Goal: Leave review/rating: Share an evaluation or opinion about a product, service, or content

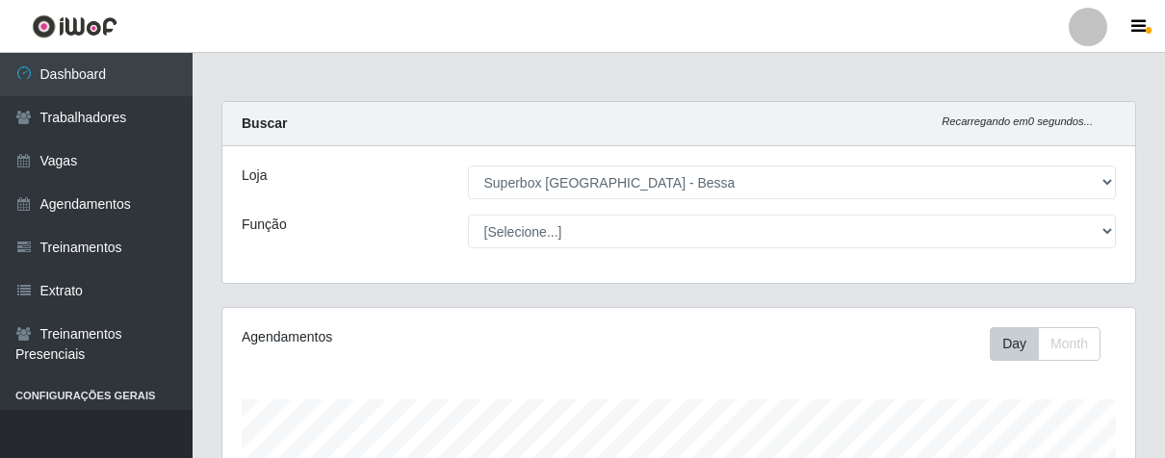
select select "206"
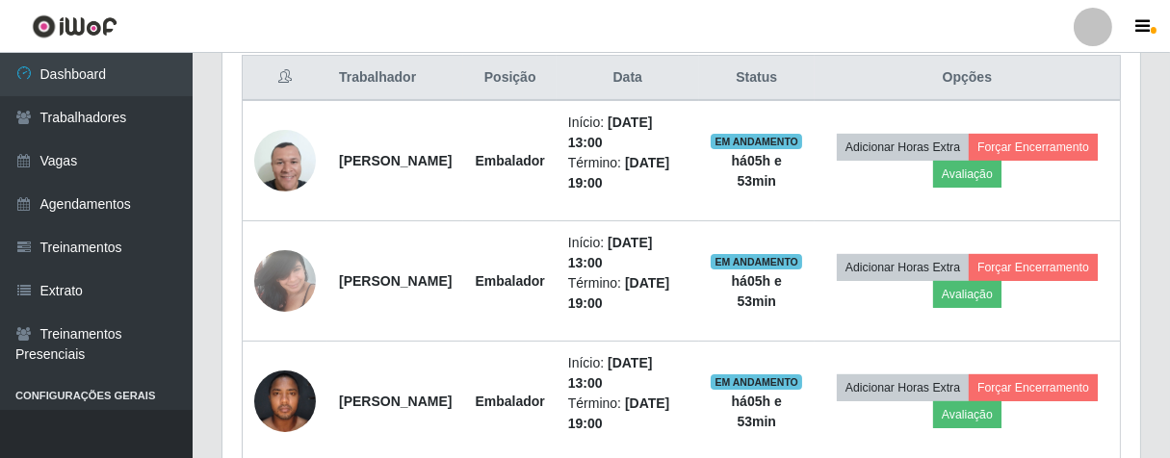
scroll to position [399, 901]
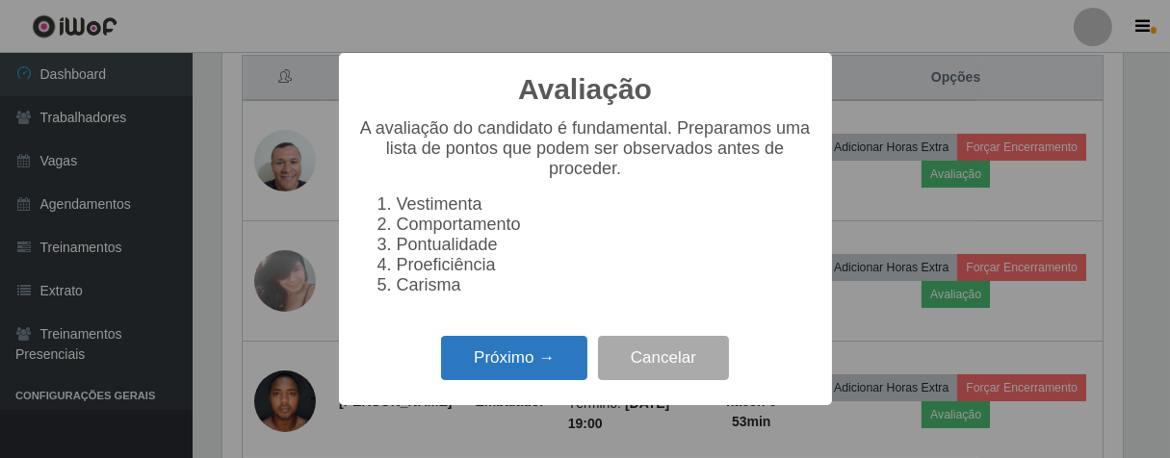
click at [537, 381] on button "Próximo →" at bounding box center [514, 358] width 146 height 45
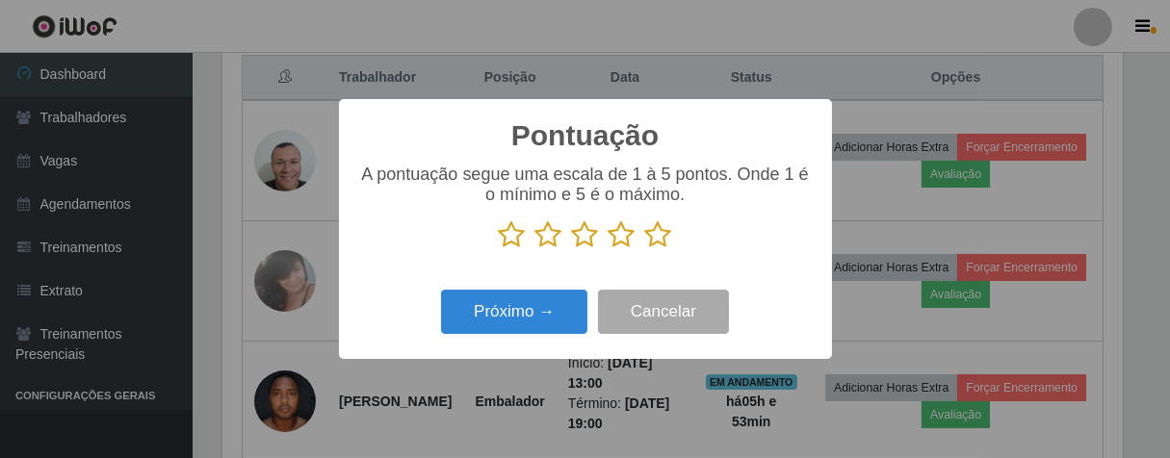
click at [670, 239] on icon at bounding box center [658, 234] width 27 height 29
click at [645, 249] on input "radio" at bounding box center [645, 249] width 0 height 0
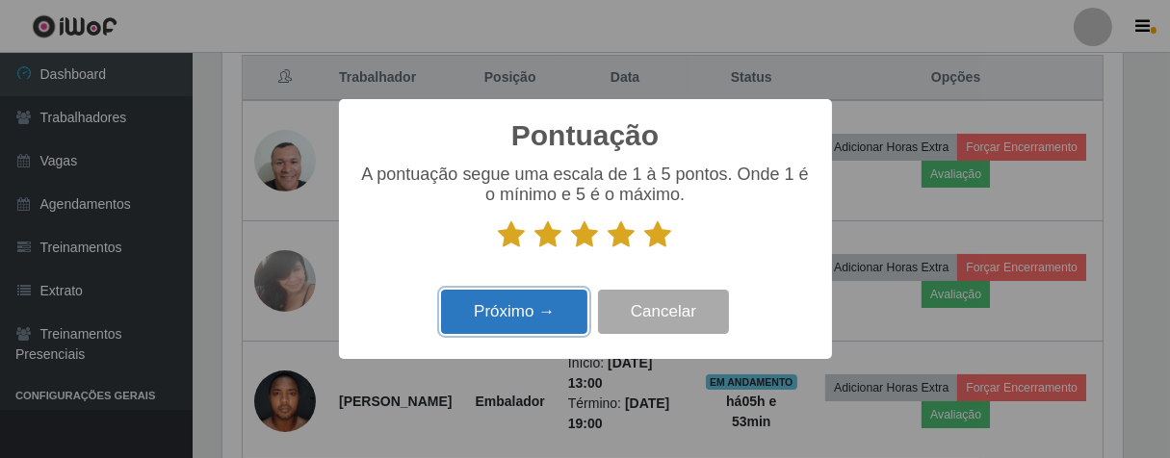
click at [528, 301] on button "Próximo →" at bounding box center [514, 312] width 146 height 45
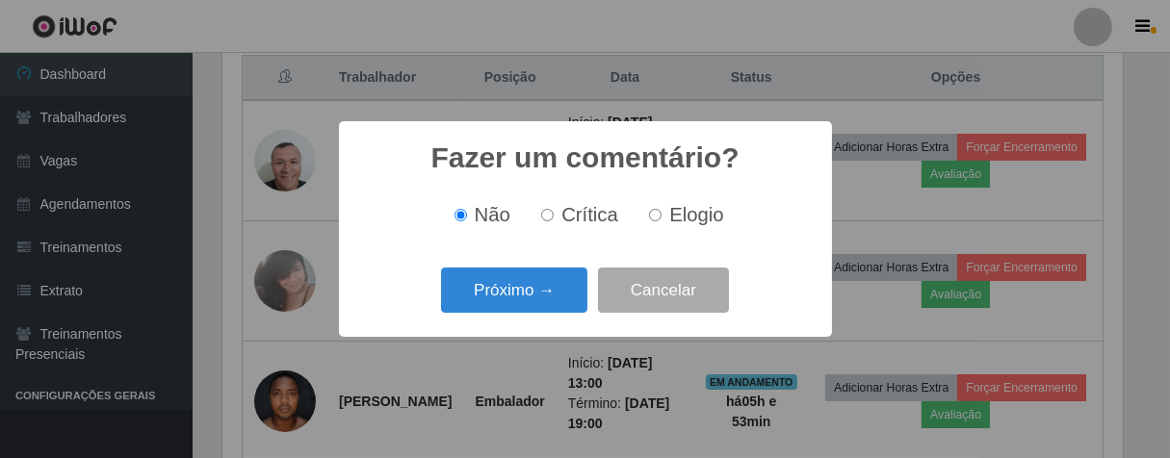
click at [657, 219] on input "Elogio" at bounding box center [655, 215] width 13 height 13
radio input "true"
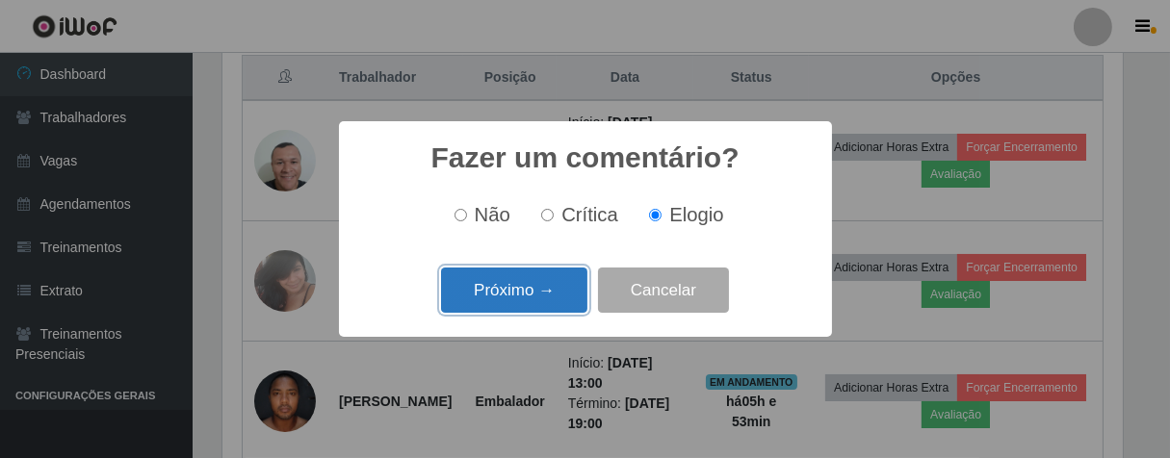
click at [519, 278] on button "Próximo →" at bounding box center [514, 290] width 146 height 45
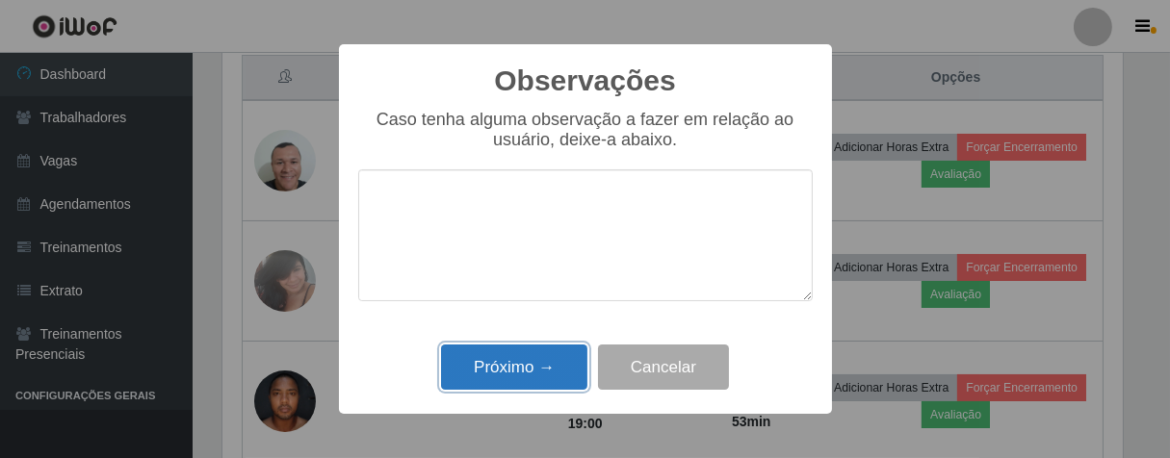
click at [536, 358] on button "Próximo →" at bounding box center [514, 367] width 146 height 45
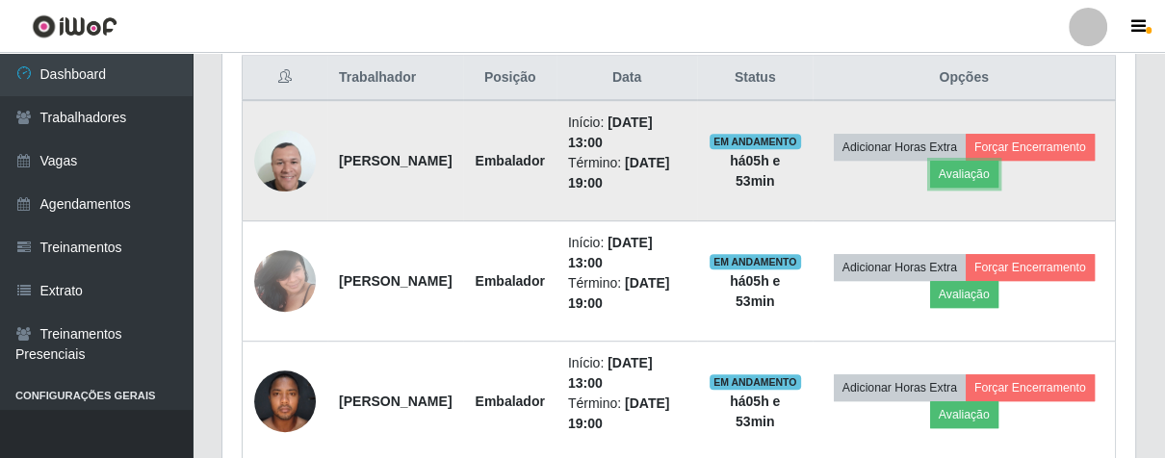
scroll to position [399, 912]
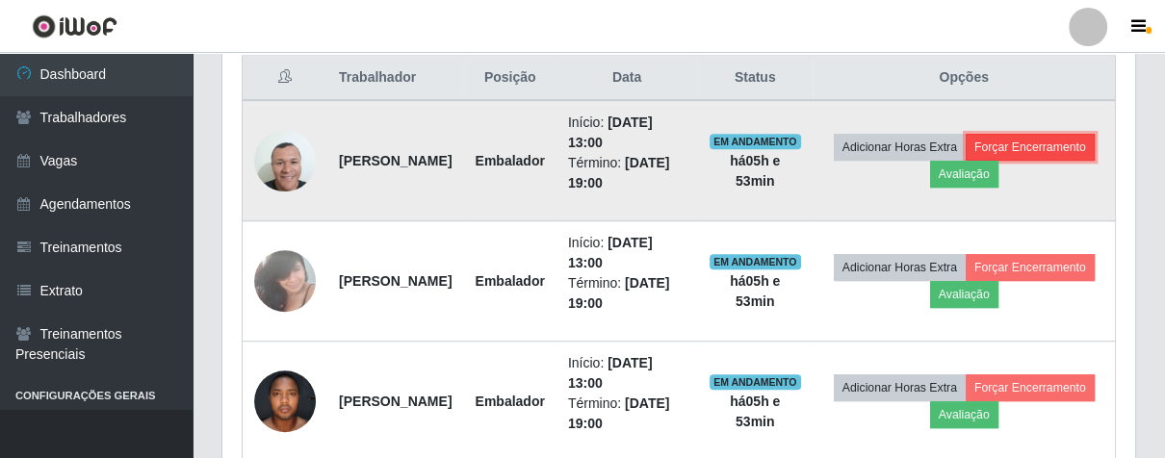
click at [965, 161] on button "Forçar Encerramento" at bounding box center [1029, 147] width 129 height 27
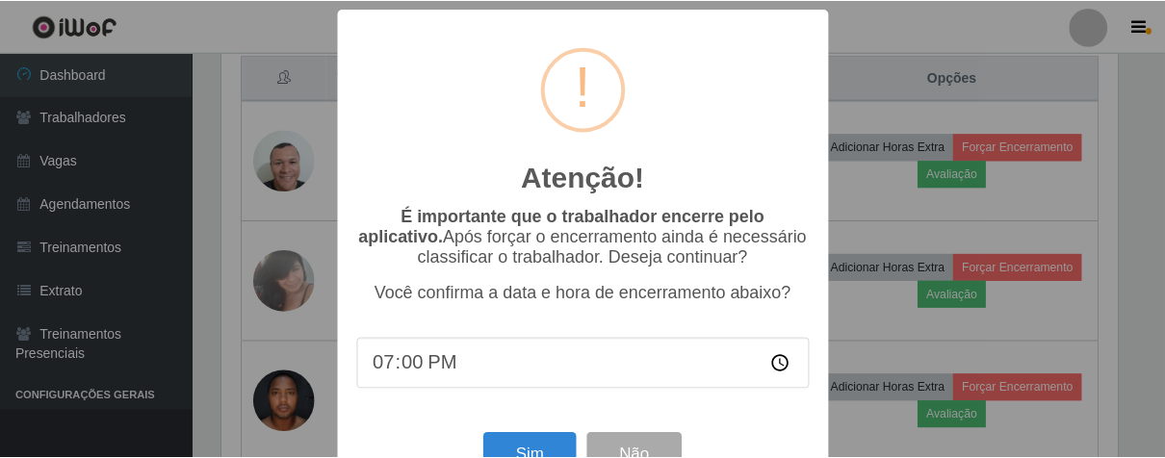
scroll to position [66, 0]
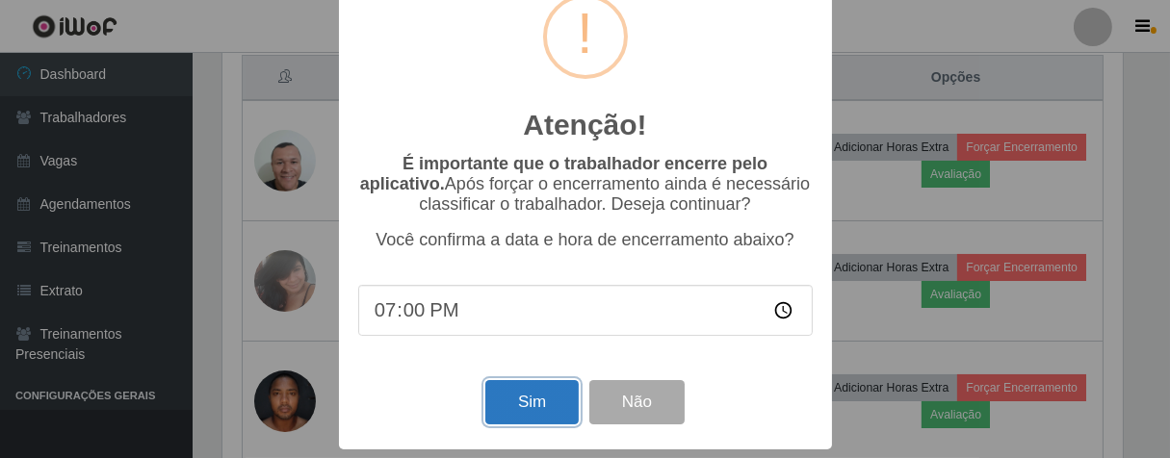
click at [510, 398] on button "Sim" at bounding box center [531, 402] width 93 height 45
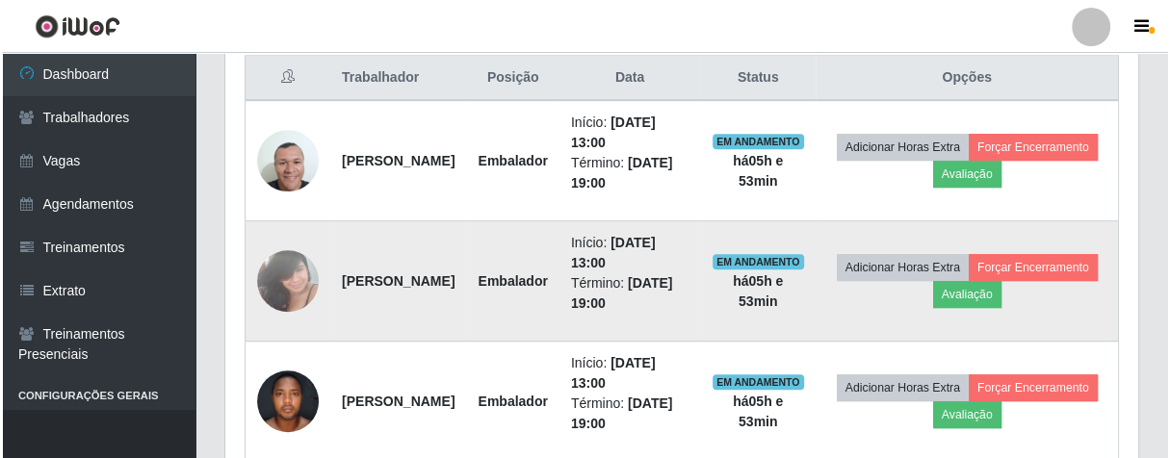
scroll to position [476, 0]
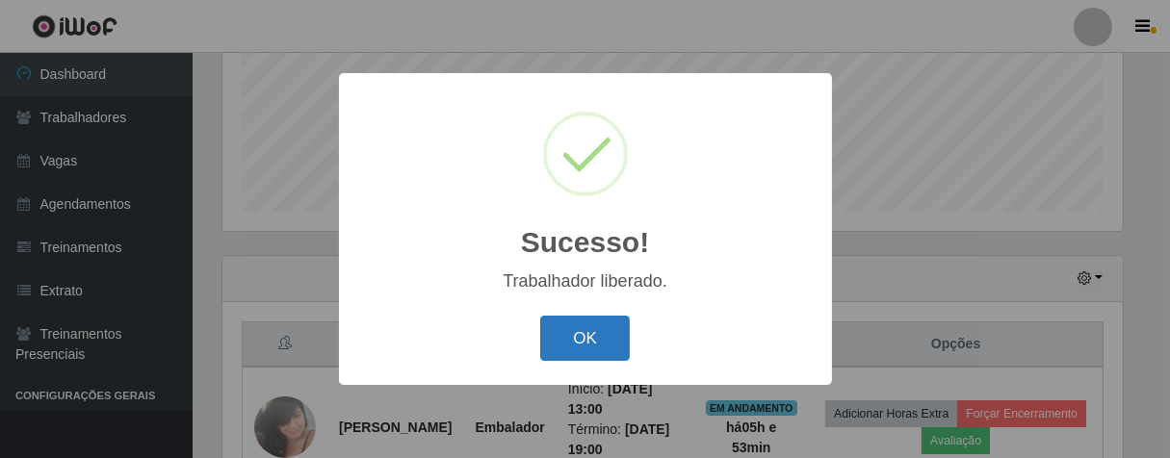
drag, startPoint x: 615, startPoint y: 331, endPoint x: 644, endPoint y: 288, distance: 52.1
click at [615, 332] on button "OK" at bounding box center [585, 338] width 90 height 45
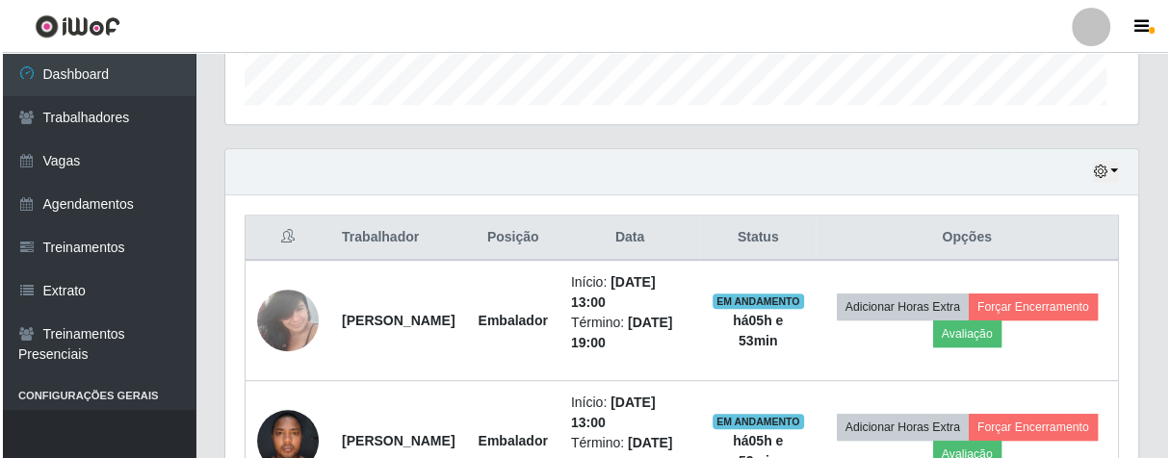
scroll to position [797, 0]
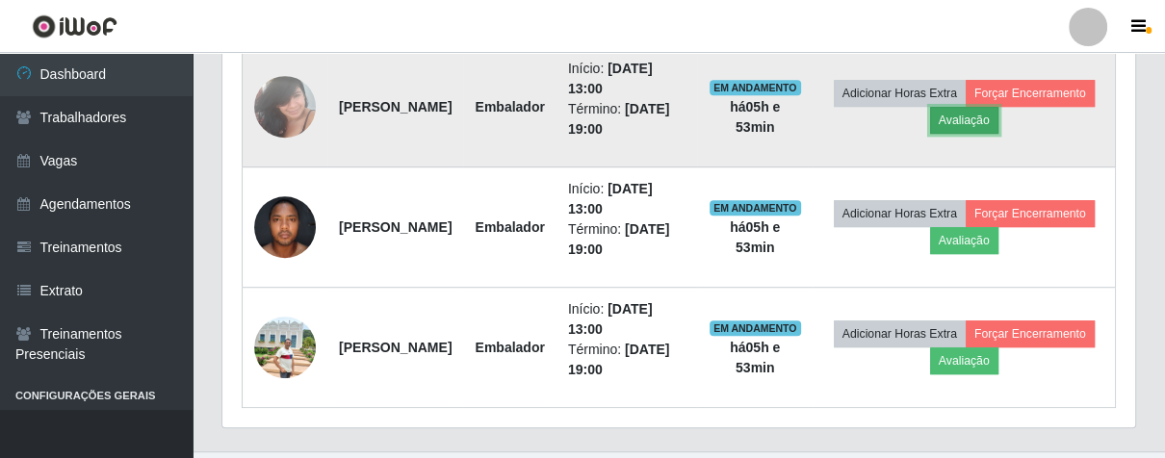
click at [998, 126] on button "Avaliação" at bounding box center [964, 120] width 68 height 27
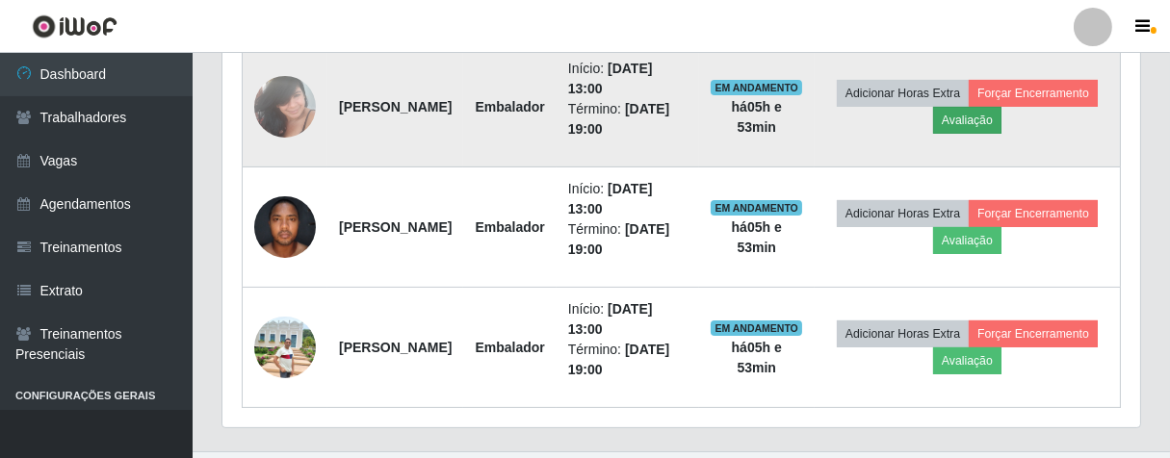
scroll to position [399, 901]
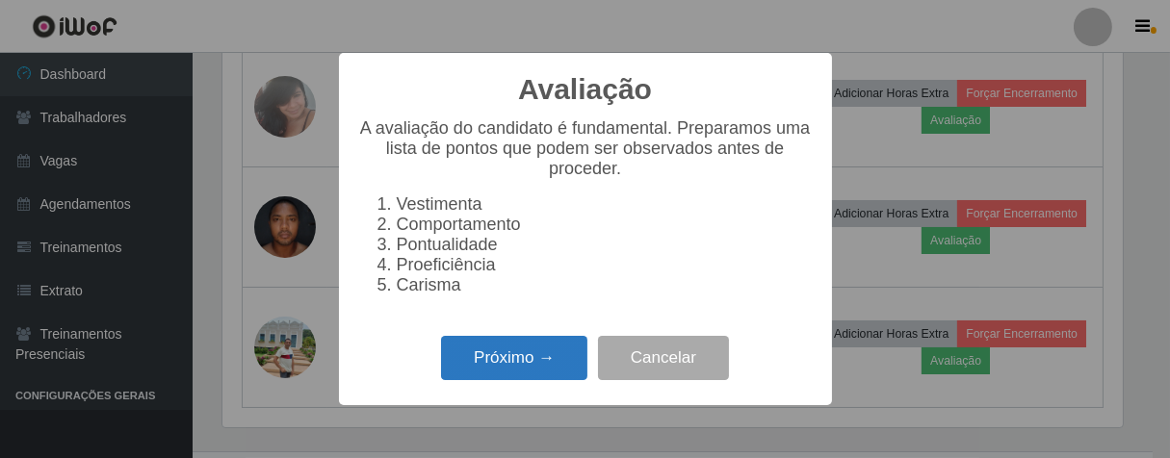
click at [541, 380] on button "Próximo →" at bounding box center [514, 358] width 146 height 45
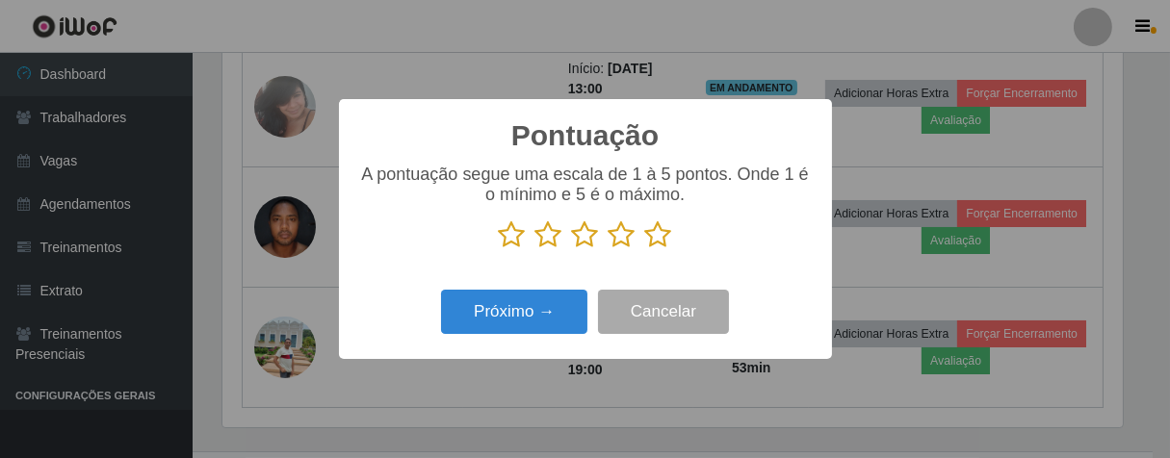
scroll to position [962211, 961710]
click at [666, 237] on icon at bounding box center [658, 234] width 27 height 29
click at [645, 249] on input "radio" at bounding box center [645, 249] width 0 height 0
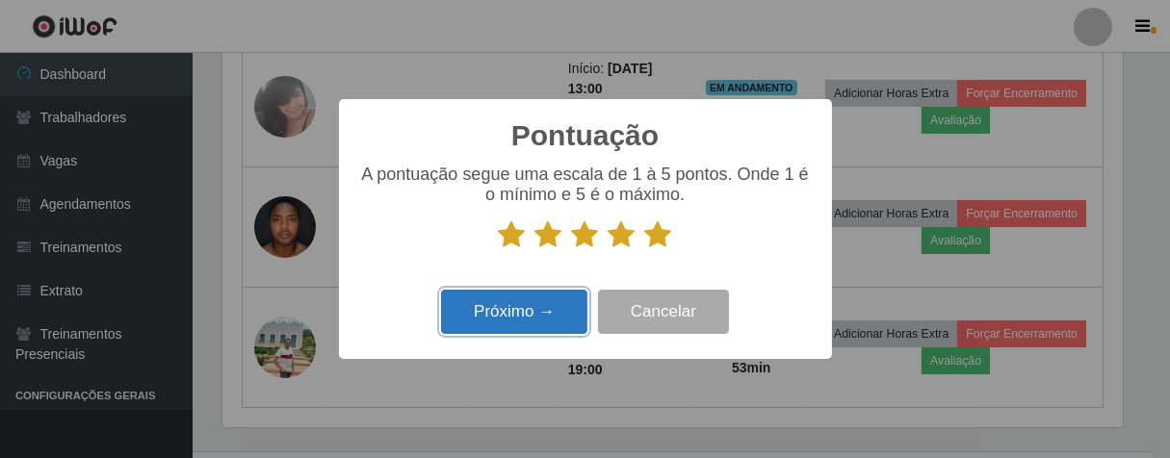
click at [563, 306] on button "Próximo →" at bounding box center [514, 312] width 146 height 45
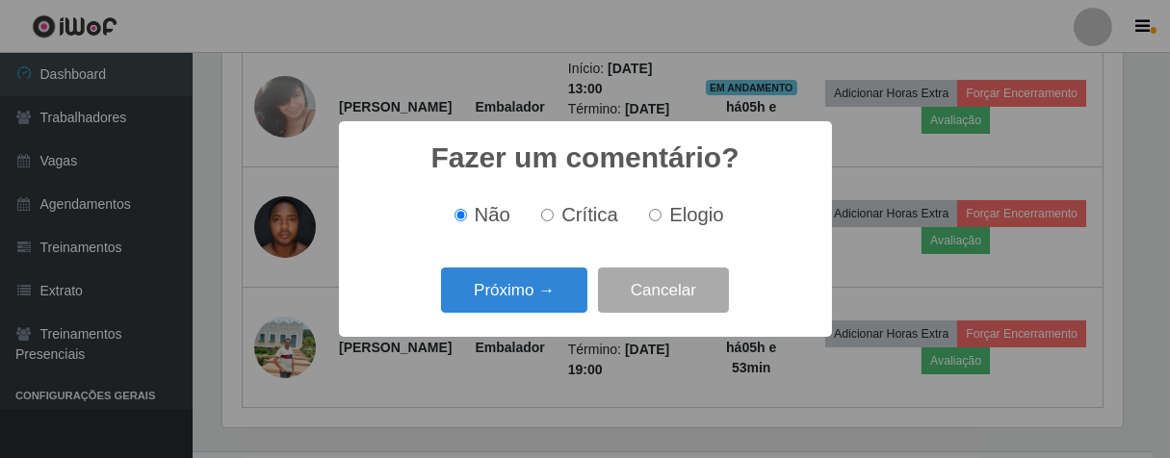
click at [659, 219] on input "Elogio" at bounding box center [655, 215] width 13 height 13
radio input "true"
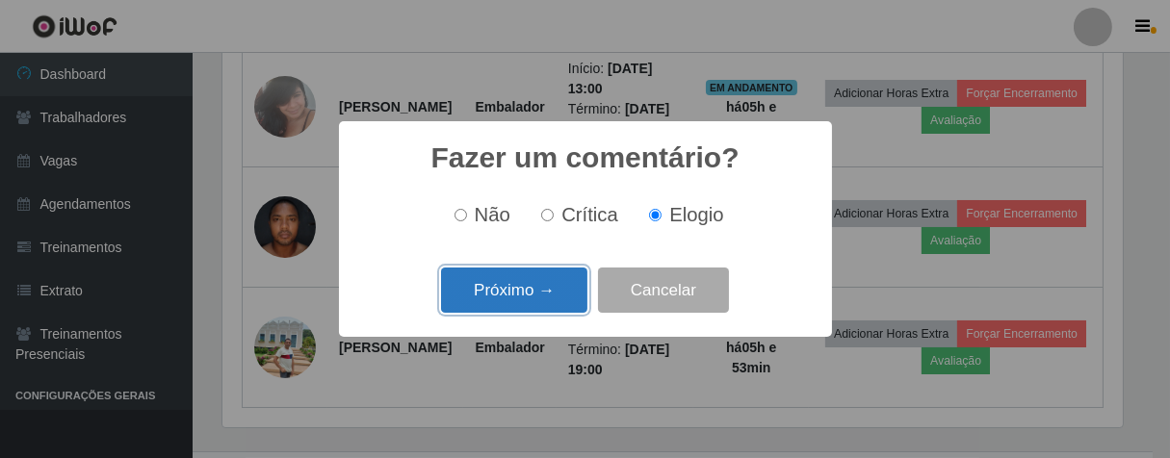
click at [509, 296] on button "Próximo →" at bounding box center [514, 290] width 146 height 45
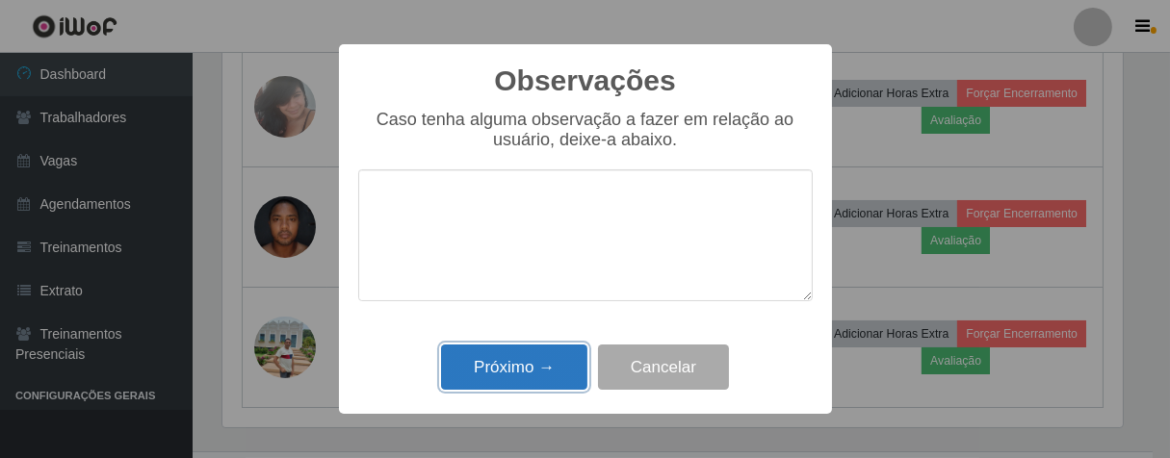
click at [554, 385] on button "Próximo →" at bounding box center [514, 367] width 146 height 45
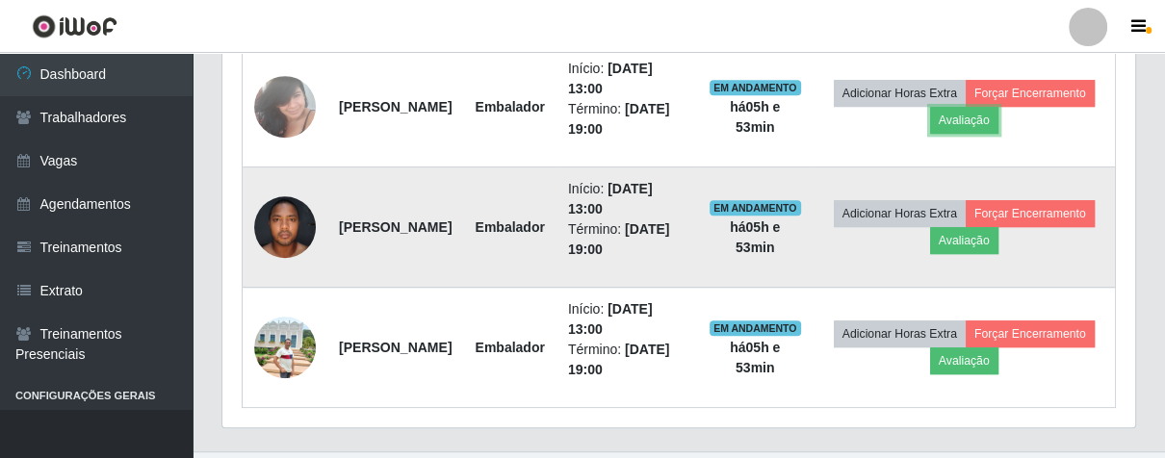
scroll to position [399, 912]
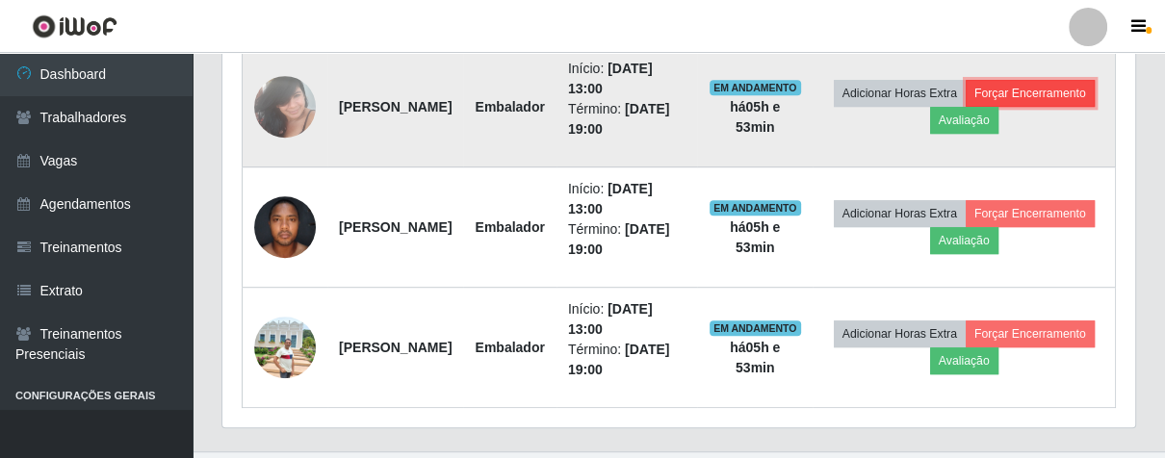
click at [965, 107] on button "Forçar Encerramento" at bounding box center [1029, 93] width 129 height 27
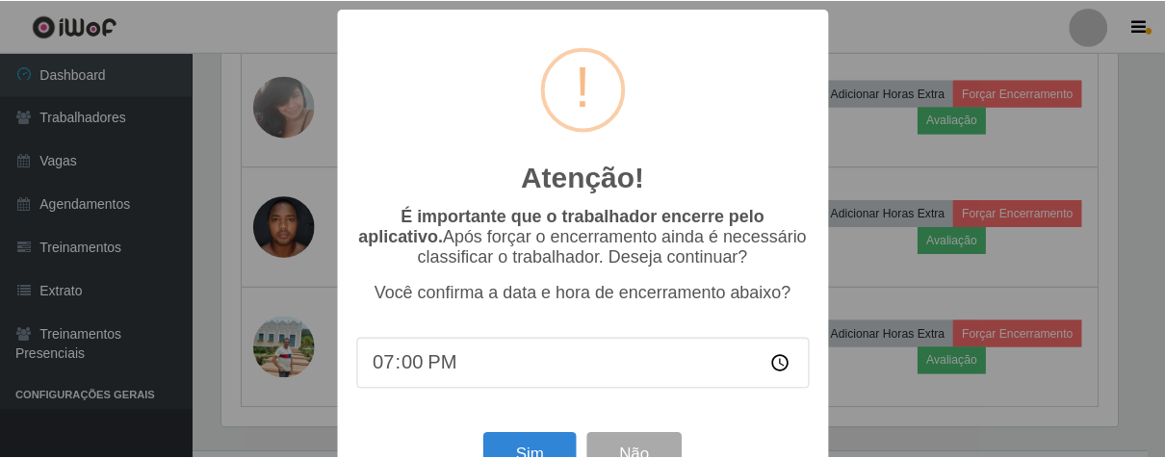
scroll to position [66, 0]
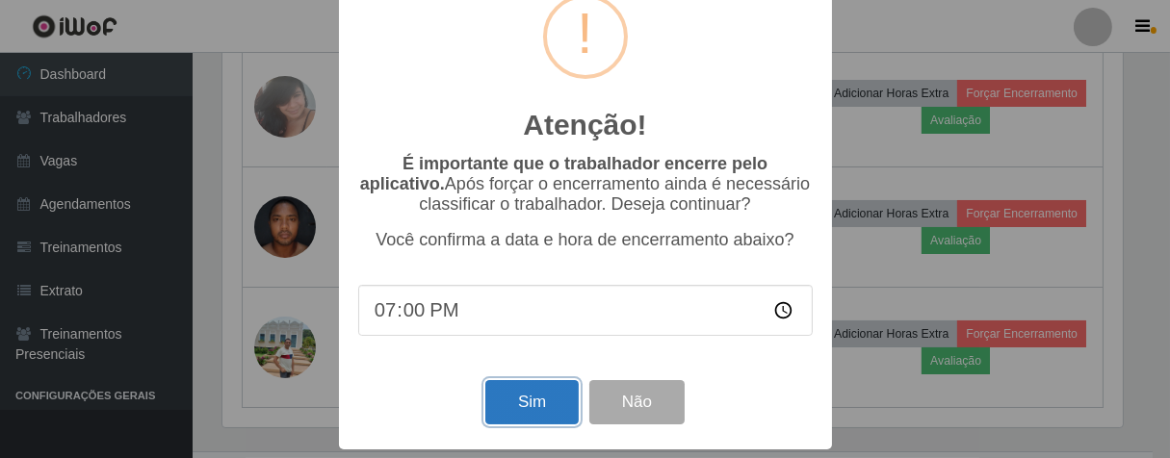
click at [526, 391] on button "Sim" at bounding box center [531, 402] width 93 height 45
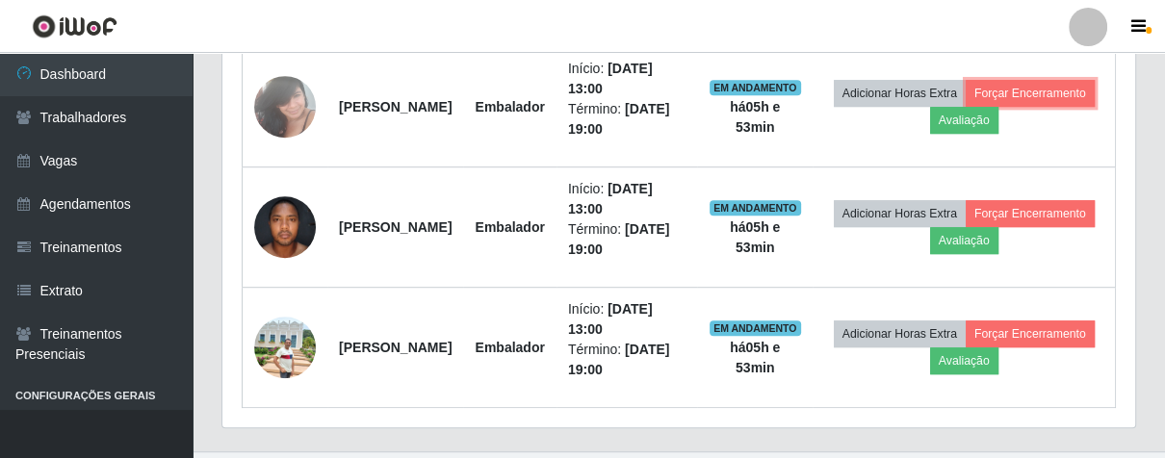
scroll to position [0, 0]
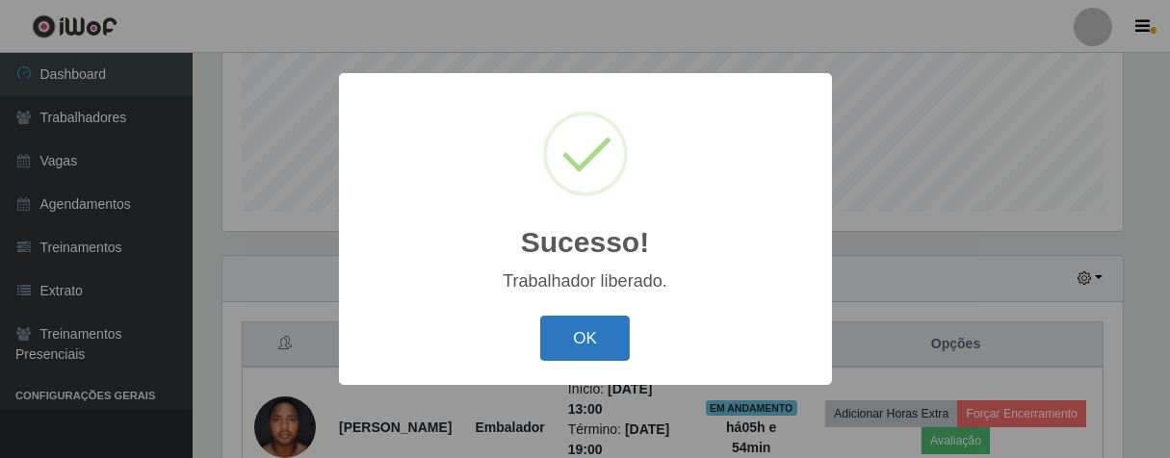
click at [603, 345] on button "OK" at bounding box center [585, 338] width 90 height 45
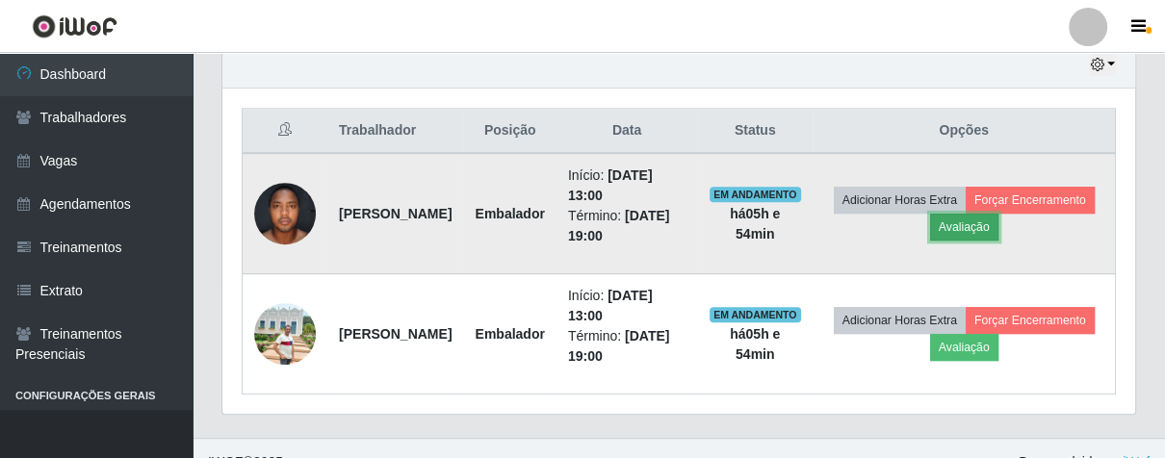
click at [998, 221] on button "Avaliação" at bounding box center [964, 227] width 68 height 27
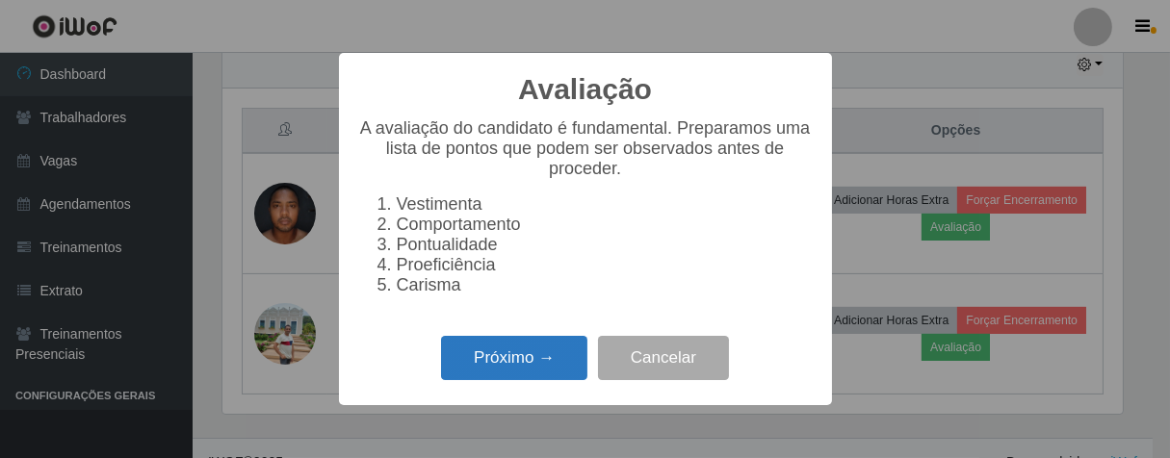
click at [505, 377] on button "Próximo →" at bounding box center [514, 358] width 146 height 45
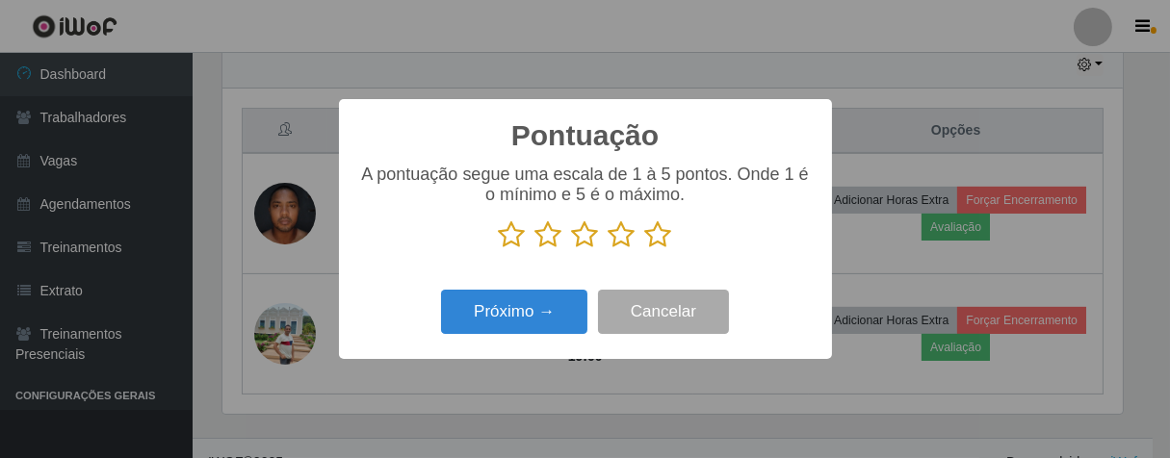
click at [655, 240] on icon at bounding box center [658, 234] width 27 height 29
click at [645, 249] on input "radio" at bounding box center [645, 249] width 0 height 0
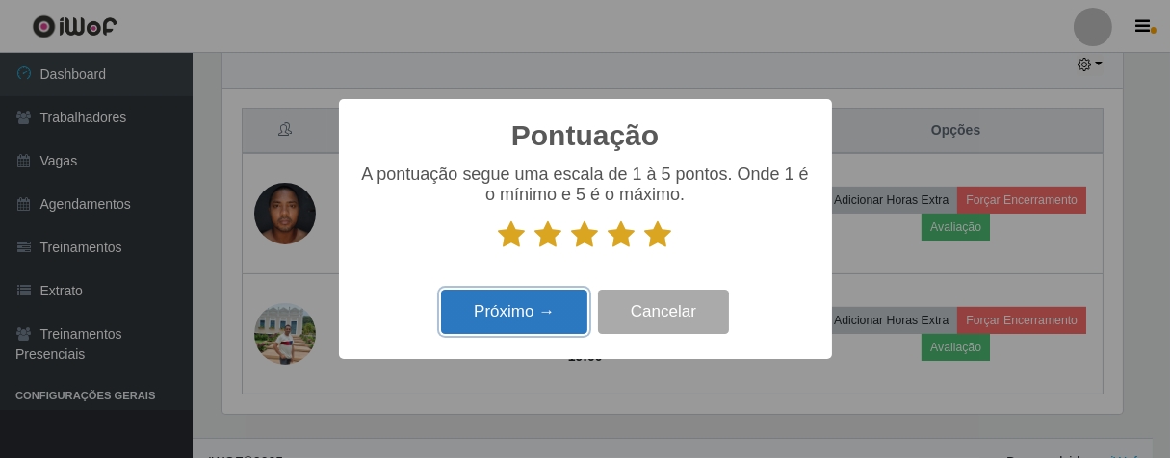
click at [550, 297] on button "Próximo →" at bounding box center [514, 312] width 146 height 45
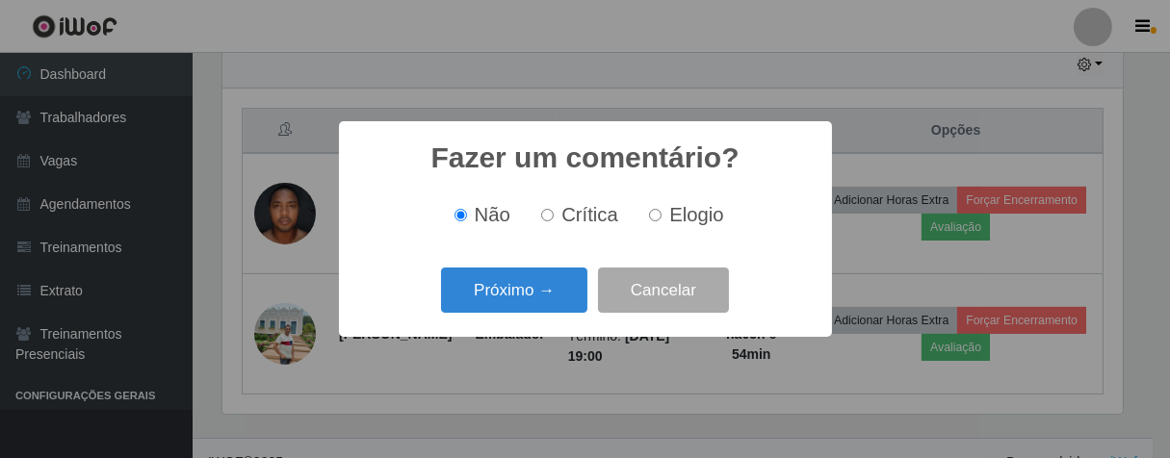
click at [649, 219] on input "Elogio" at bounding box center [655, 215] width 13 height 13
radio input "true"
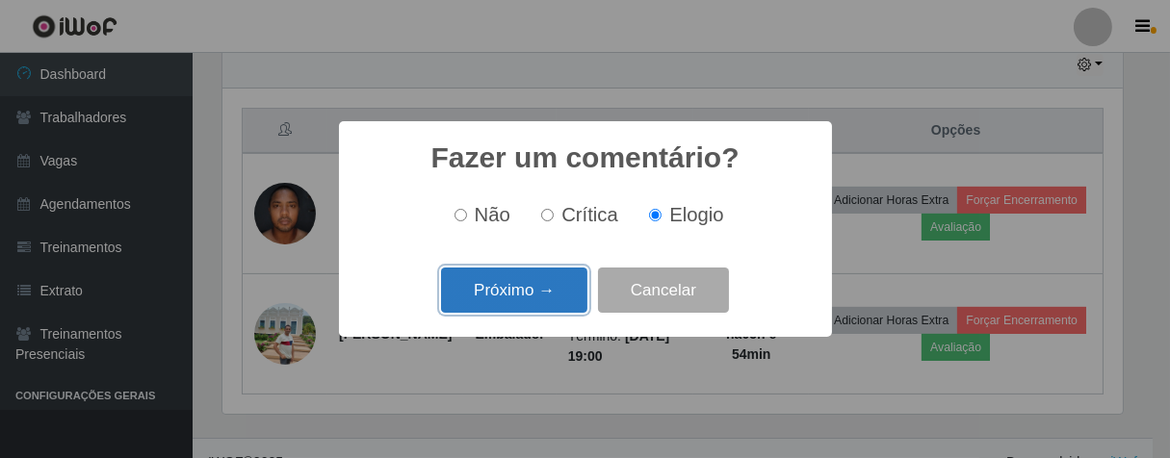
click at [570, 282] on button "Próximo →" at bounding box center [514, 290] width 146 height 45
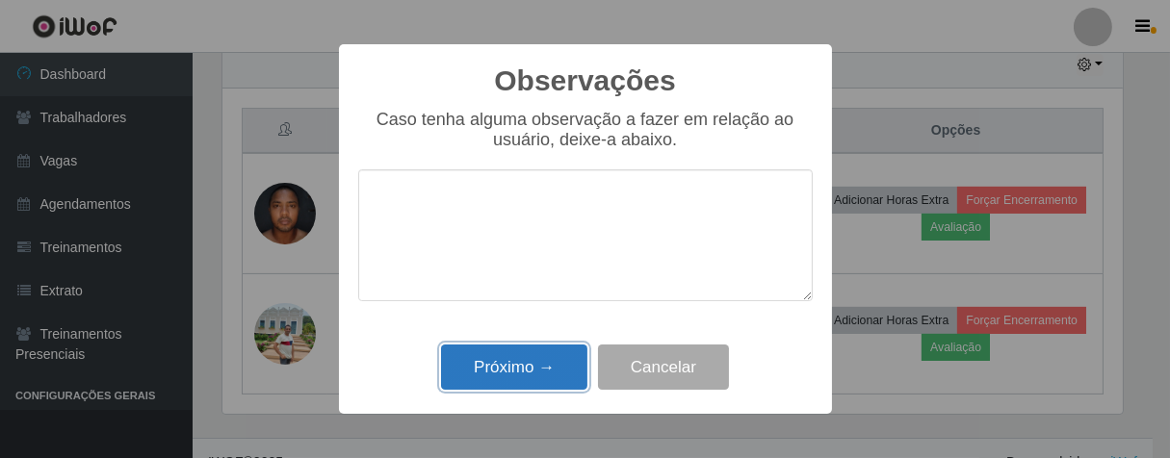
click at [542, 373] on button "Próximo →" at bounding box center [514, 367] width 146 height 45
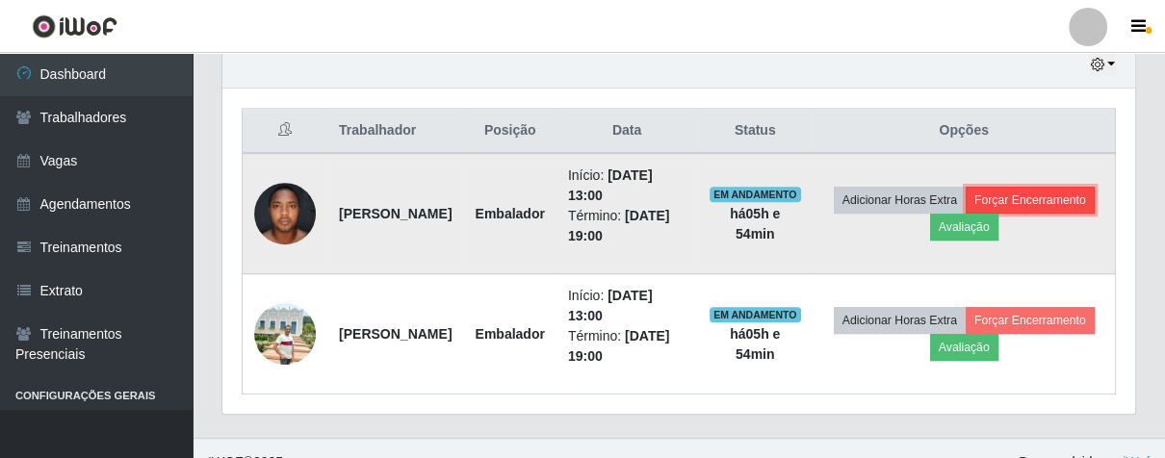
click at [965, 214] on button "Forçar Encerramento" at bounding box center [1029, 200] width 129 height 27
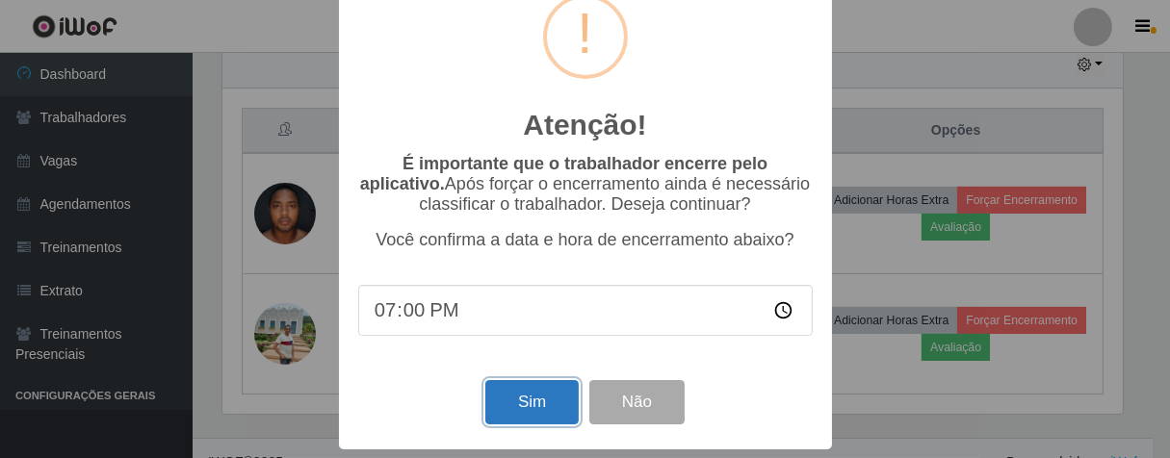
click at [511, 387] on button "Sim" at bounding box center [531, 402] width 93 height 45
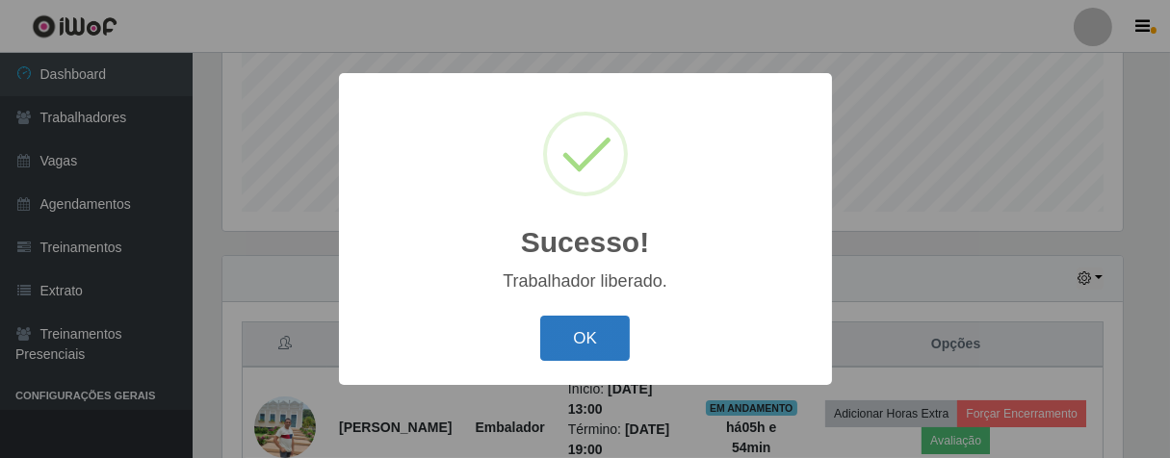
click at [611, 330] on button "OK" at bounding box center [585, 338] width 90 height 45
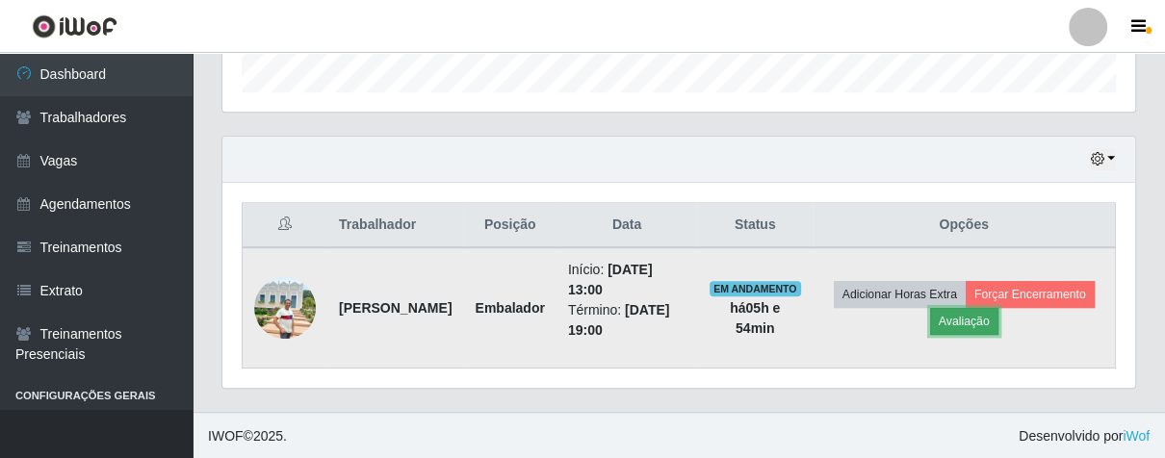
click at [998, 323] on button "Avaliação" at bounding box center [964, 321] width 68 height 27
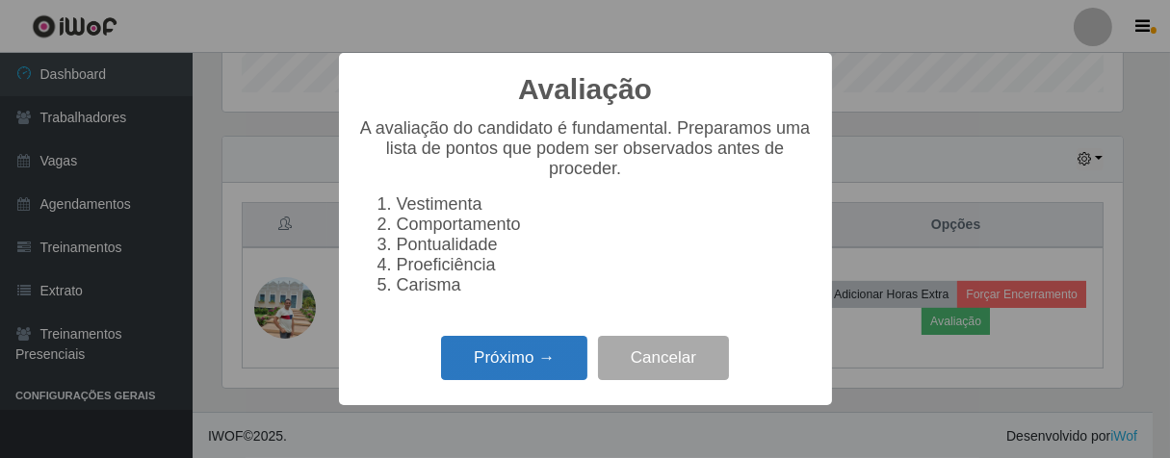
click at [549, 361] on button "Próximo →" at bounding box center [514, 358] width 146 height 45
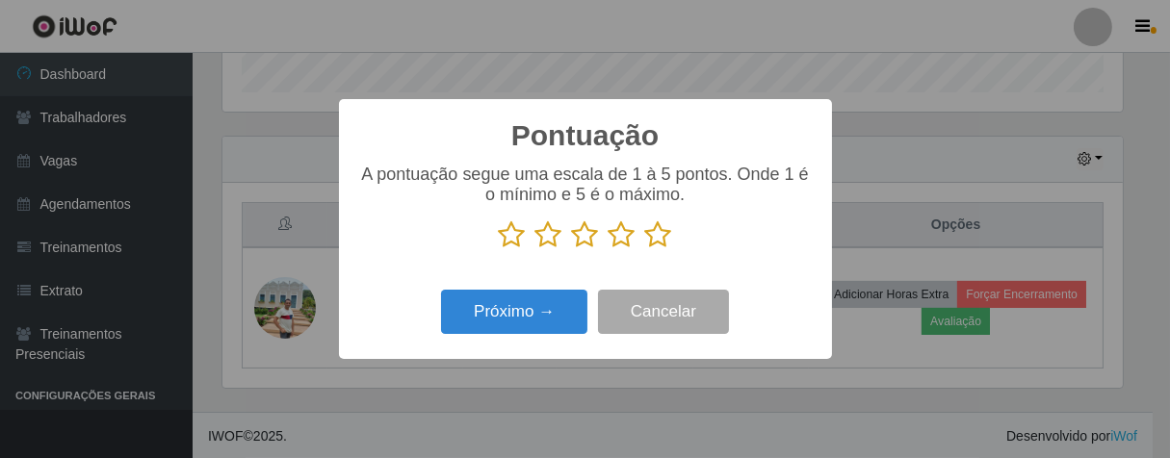
drag, startPoint x: 658, startPoint y: 235, endPoint x: 579, endPoint y: 270, distance: 87.5
click at [659, 236] on icon at bounding box center [658, 234] width 27 height 29
click at [645, 249] on input "radio" at bounding box center [645, 249] width 0 height 0
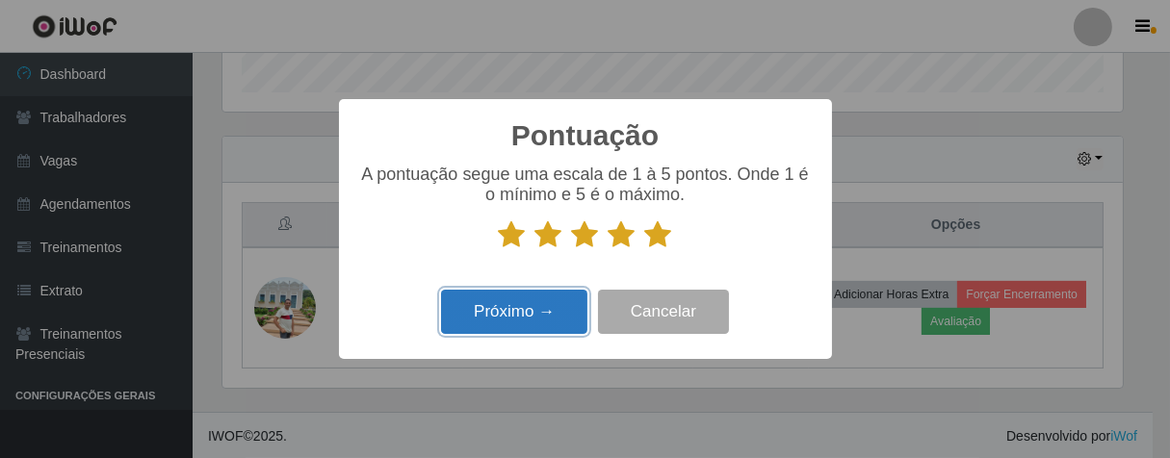
click at [550, 292] on button "Próximo →" at bounding box center [514, 312] width 146 height 45
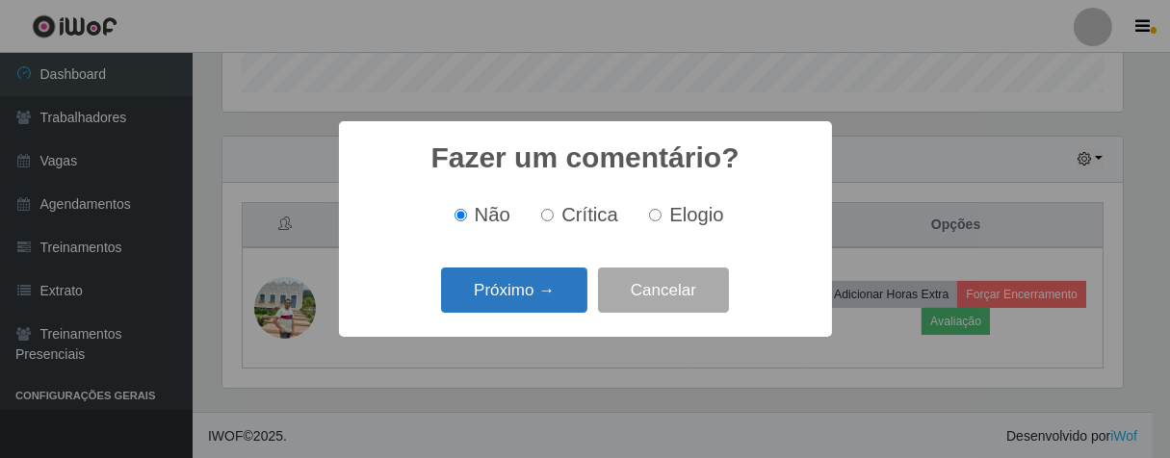
click at [552, 296] on button "Próximo →" at bounding box center [514, 290] width 146 height 45
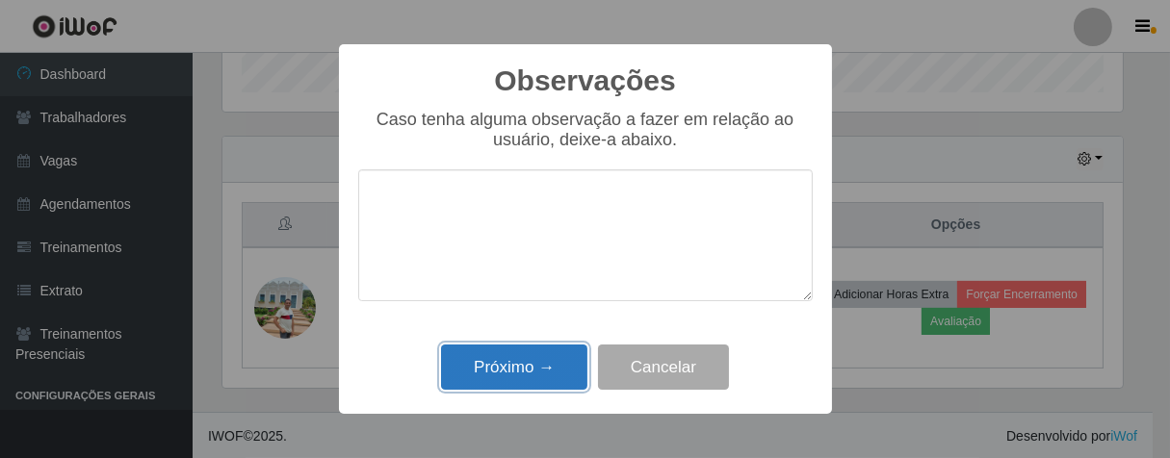
click at [544, 363] on button "Próximo →" at bounding box center [514, 367] width 146 height 45
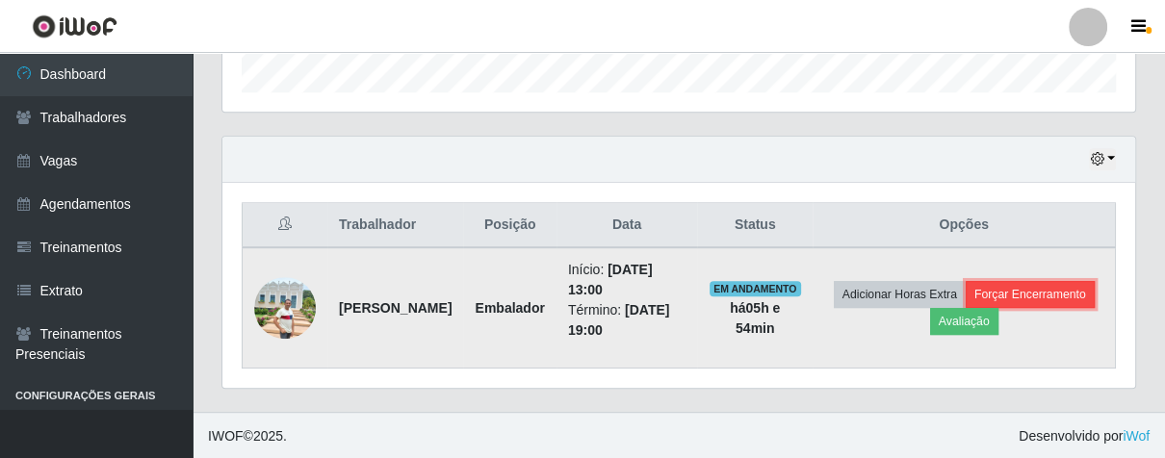
click at [965, 308] on button "Forçar Encerramento" at bounding box center [1029, 294] width 129 height 27
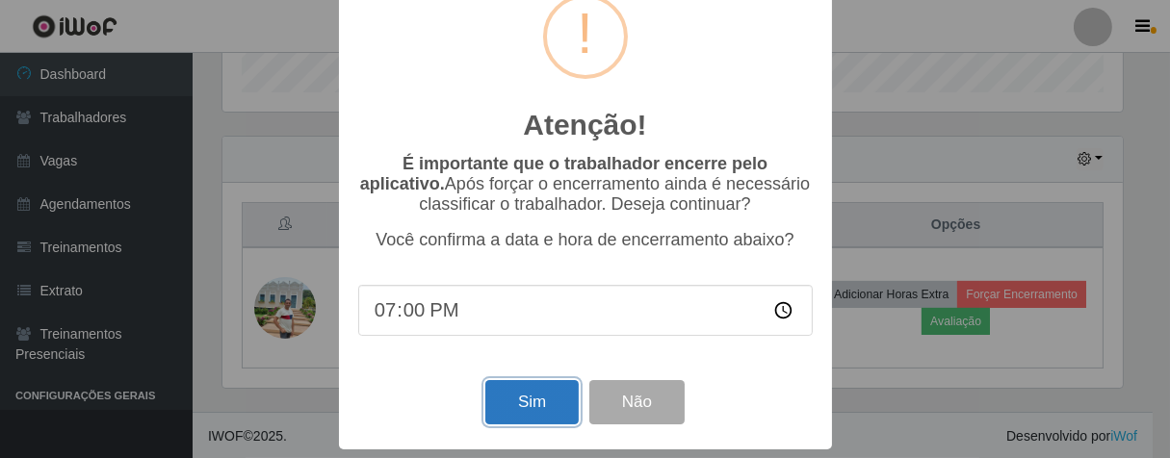
click at [543, 389] on button "Sim" at bounding box center [531, 402] width 93 height 45
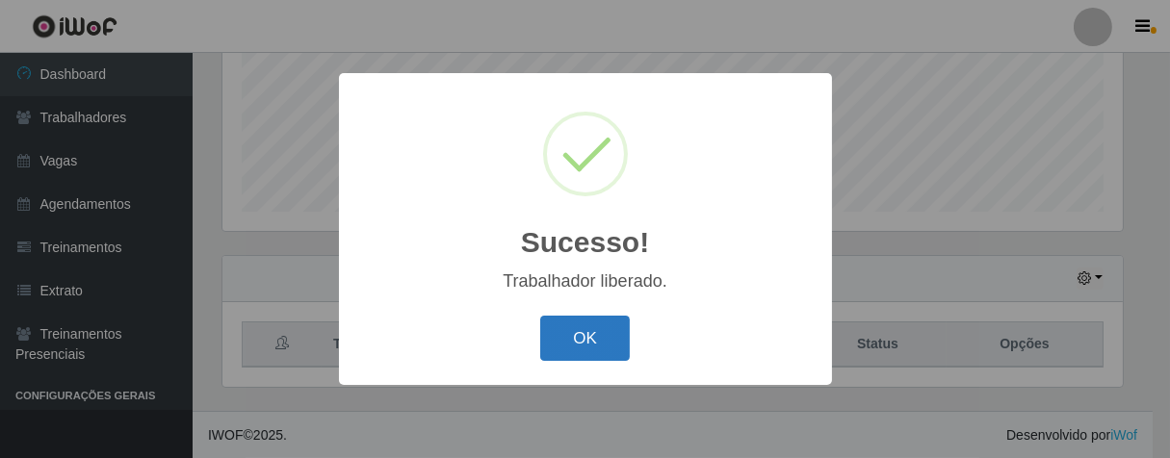
click at [586, 328] on button "OK" at bounding box center [585, 338] width 90 height 45
